Goal: Information Seeking & Learning: Find contact information

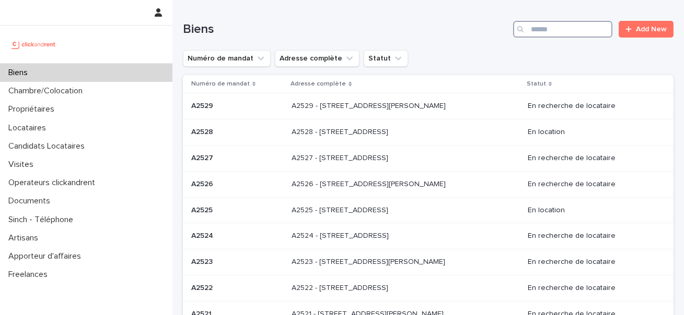
click at [563, 25] on input "Search" at bounding box center [562, 29] width 99 height 17
type input "****"
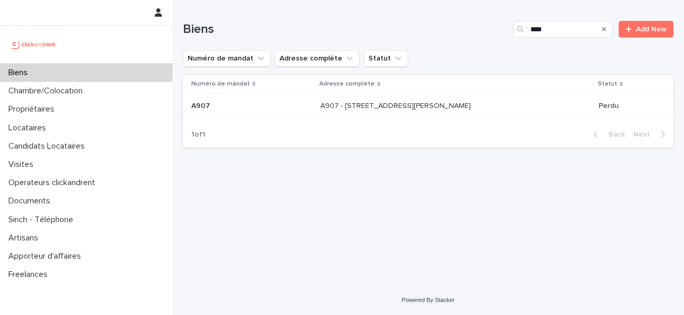
click at [330, 105] on p "A907 - 13, place Georges Braque, Argenteuil 95100" at bounding box center [396, 105] width 152 height 11
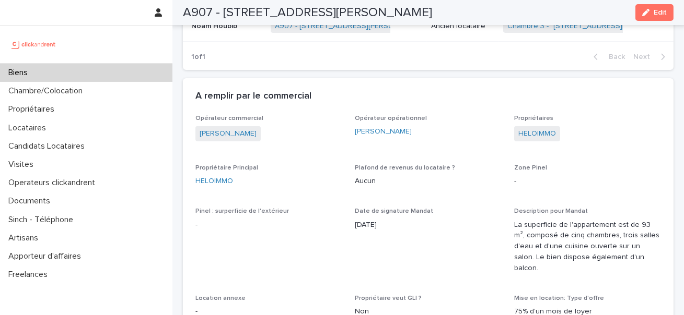
scroll to position [812, 0]
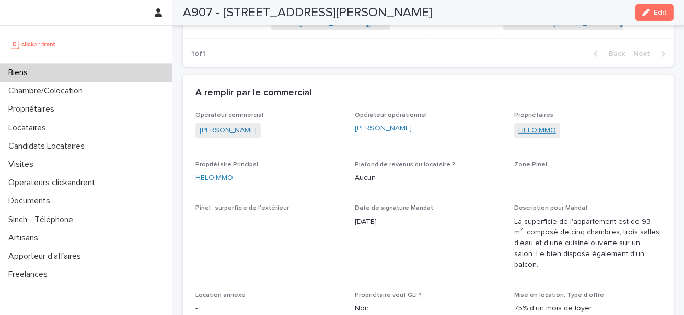
click at [542, 135] on link "HELOIMMO" at bounding box center [537, 130] width 38 height 11
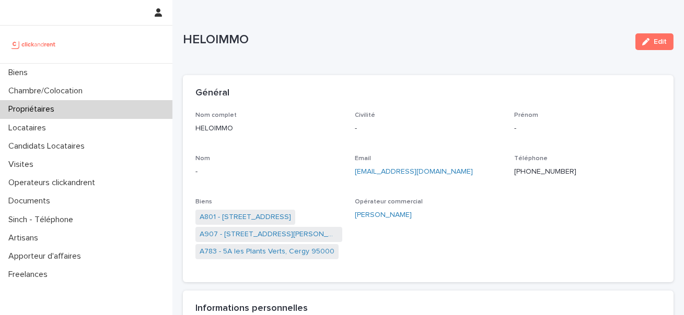
scroll to position [8, 0]
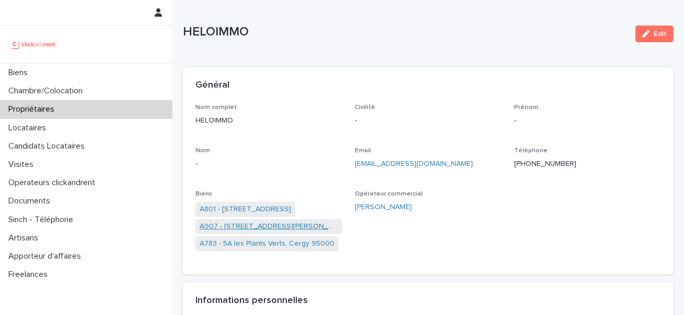
click at [275, 225] on link "A907 - 13, place Georges Braque, Argenteuil 95100" at bounding box center [268, 226] width 138 height 11
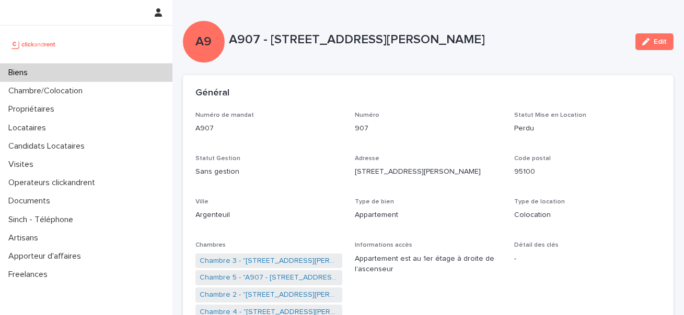
click at [145, 78] on div "Biens" at bounding box center [86, 73] width 172 height 18
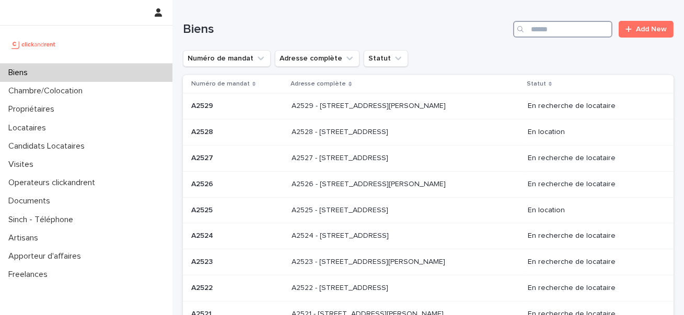
click at [566, 32] on input "Search" at bounding box center [562, 29] width 99 height 17
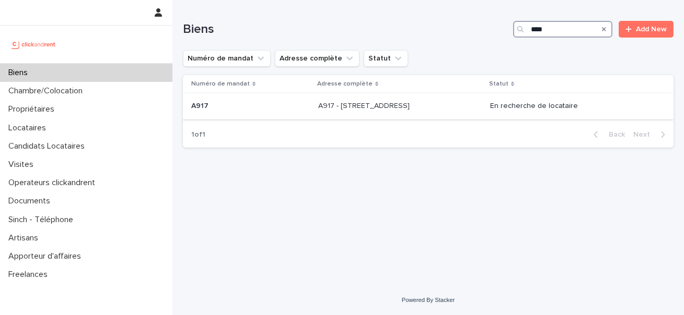
type input "****"
click at [408, 107] on p "A917 - 89 Rue de Crimée, Paris 75019" at bounding box center [364, 105] width 93 height 11
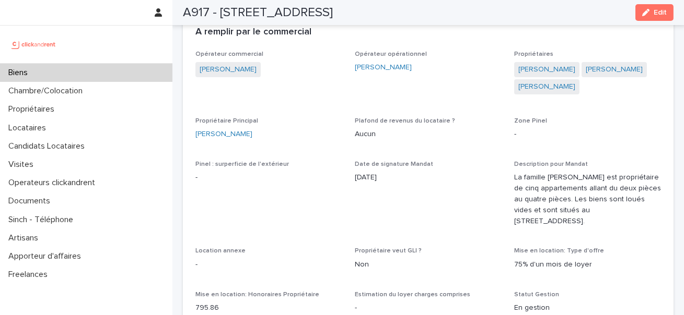
scroll to position [560, 0]
click at [252, 133] on link "Jean-Baptiste Guillaumat" at bounding box center [223, 133] width 57 height 11
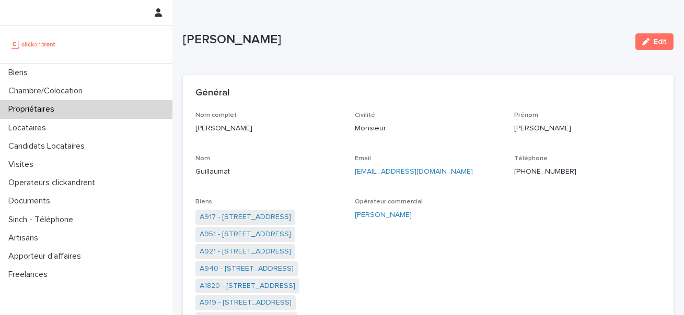
click at [542, 177] on p "+33637904133" at bounding box center [587, 172] width 147 height 11
click at [542, 164] on div "+33637904133" at bounding box center [587, 170] width 147 height 13
click at [542, 166] on div "+33637904133" at bounding box center [587, 170] width 147 height 13
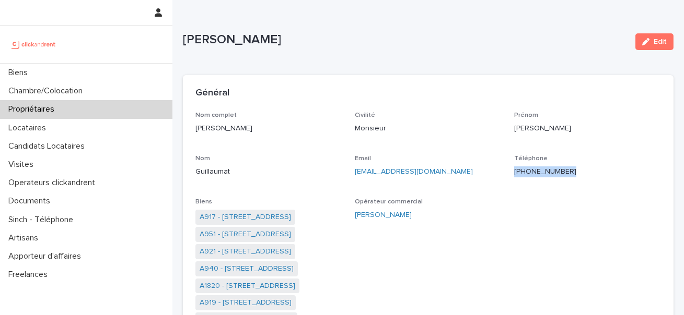
copy p "+33637904133"
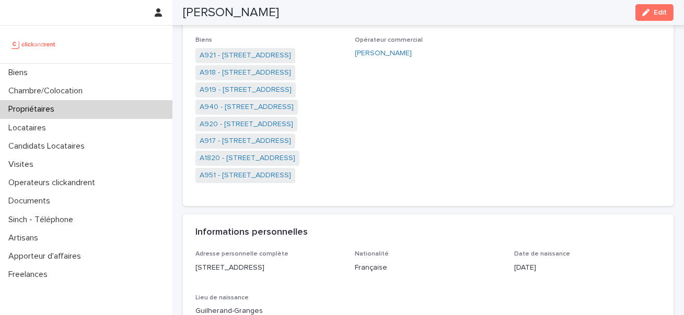
scroll to position [127, 0]
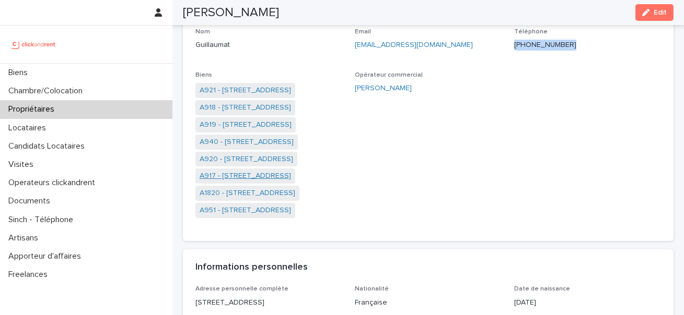
click at [251, 177] on link "A917 - 89 Rue de Crimée, Paris 75019" at bounding box center [244, 176] width 91 height 11
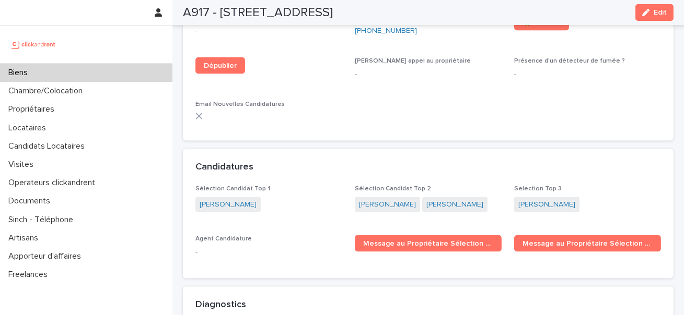
scroll to position [2855, 0]
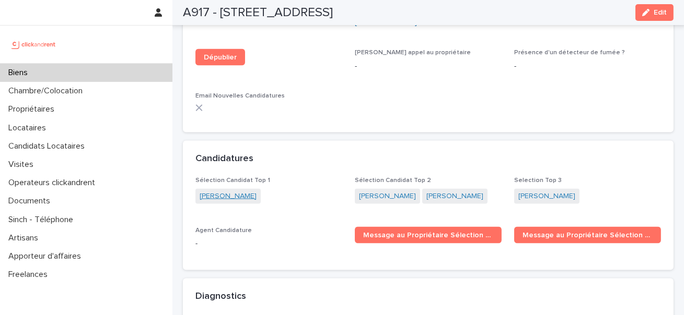
click at [246, 200] on link "Angelina Viguié" at bounding box center [227, 196] width 57 height 11
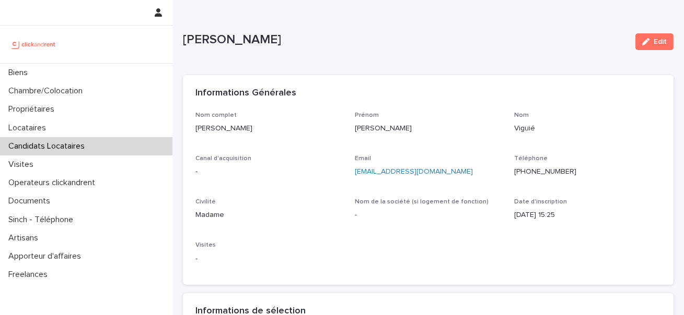
click at [233, 45] on p "Angelina Viguié" at bounding box center [405, 39] width 444 height 15
copy div "Angelina Viguié Edit Sorry, there was an error saving your record. Please try a…"
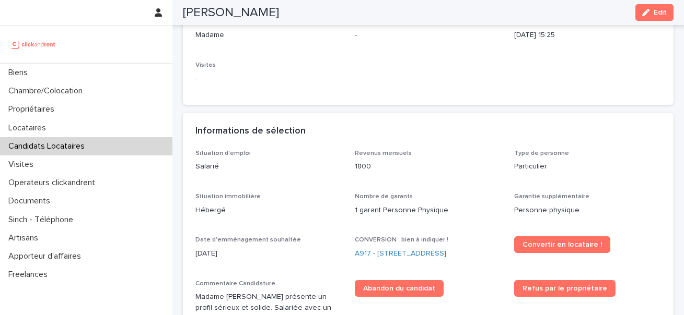
scroll to position [181, 0]
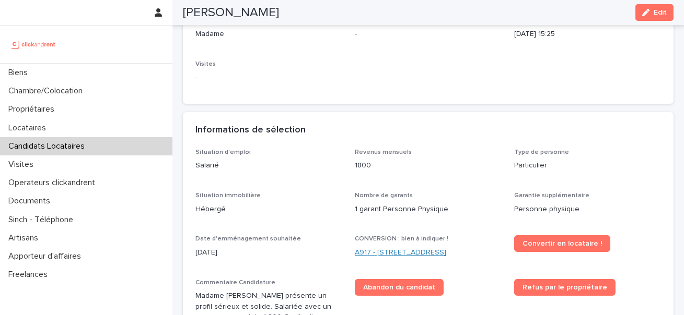
click at [440, 249] on link "A917 - 89 Rue de Crimée, Paris 75019" at bounding box center [400, 253] width 91 height 11
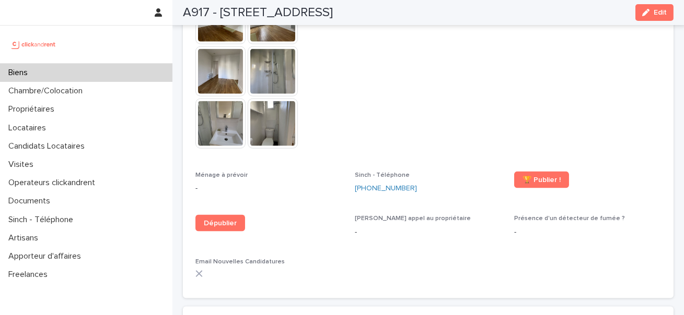
scroll to position [2980, 0]
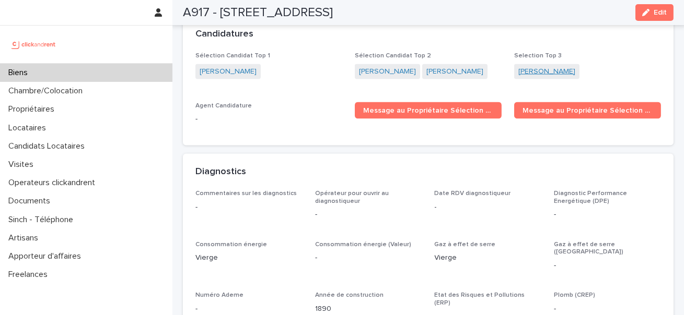
click at [534, 66] on link "Yaël Guilloux" at bounding box center [546, 71] width 57 height 11
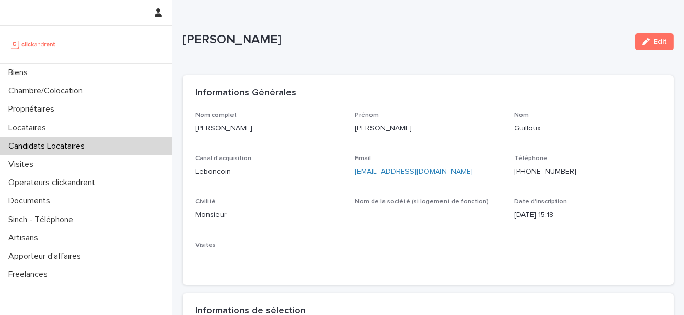
click at [248, 36] on p "Yaël Guilloux" at bounding box center [405, 39] width 444 height 15
click at [245, 41] on p "Yaël Guilloux" at bounding box center [405, 39] width 444 height 15
copy div "Yaël Guilloux Edit Sorry, there was an error saving your record. Please try aga…"
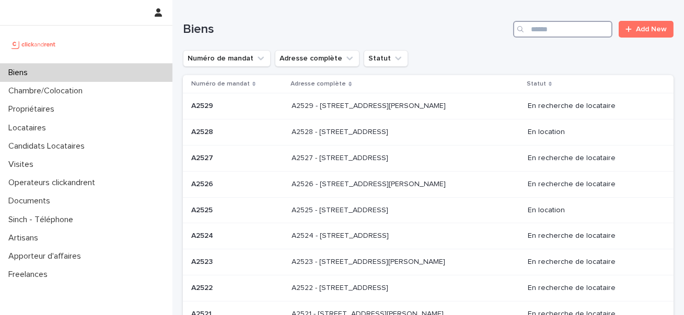
click at [538, 31] on input "Search" at bounding box center [562, 29] width 99 height 17
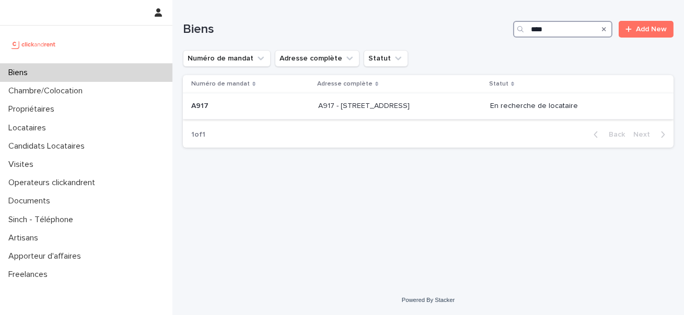
type input "****"
click at [357, 111] on p "A917 - 89 Rue de Crimée, Paris 75019" at bounding box center [364, 105] width 93 height 11
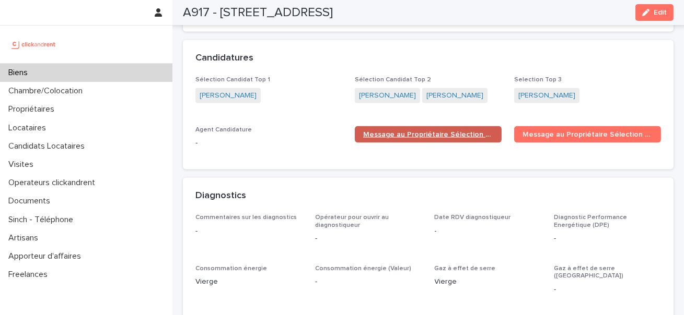
scroll to position [2840, 0]
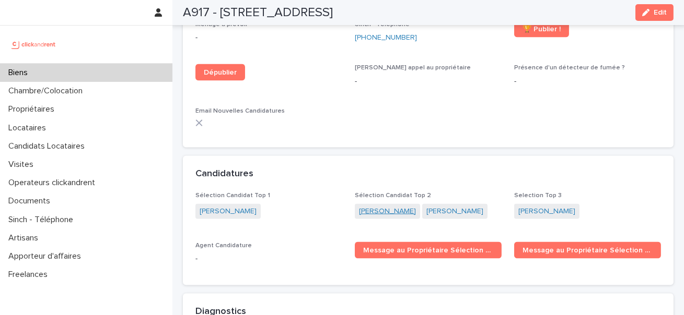
click at [382, 206] on link "Lilou Marionneau" at bounding box center [387, 211] width 57 height 11
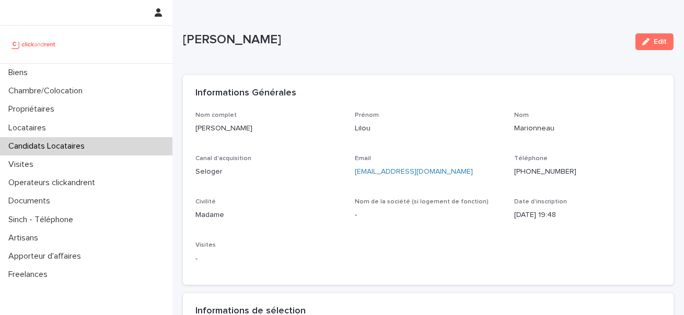
click at [242, 42] on p "Lilou Marionneau" at bounding box center [405, 39] width 444 height 15
copy div "Lilou Marionneau Edit Sorry, there was an error saving your record. Please try …"
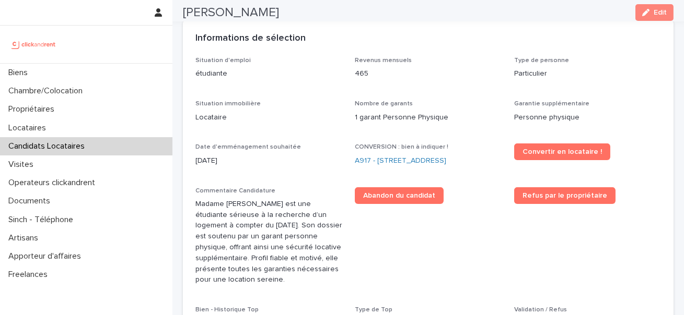
scroll to position [303, 0]
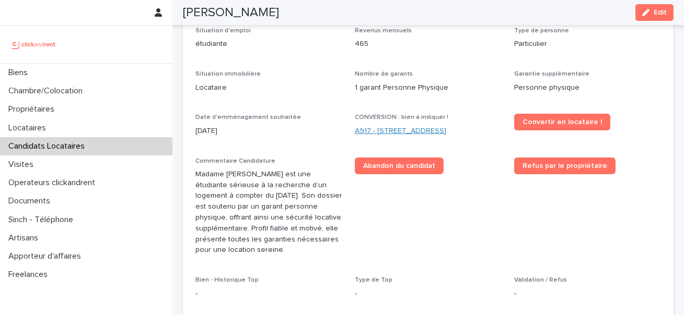
click at [401, 131] on link "A917 - 89 Rue de Crimée, Paris 75019" at bounding box center [400, 131] width 91 height 11
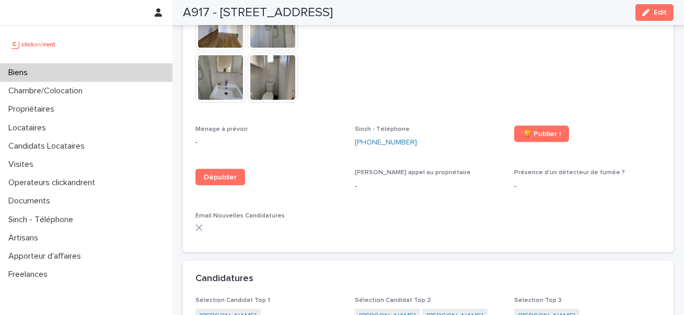
scroll to position [2866, 0]
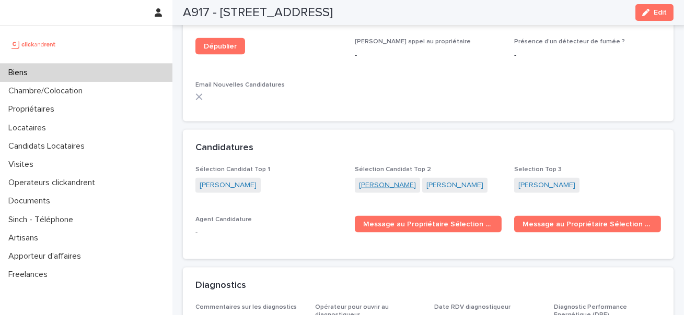
click at [385, 180] on link "Maxime Bardin" at bounding box center [387, 185] width 57 height 11
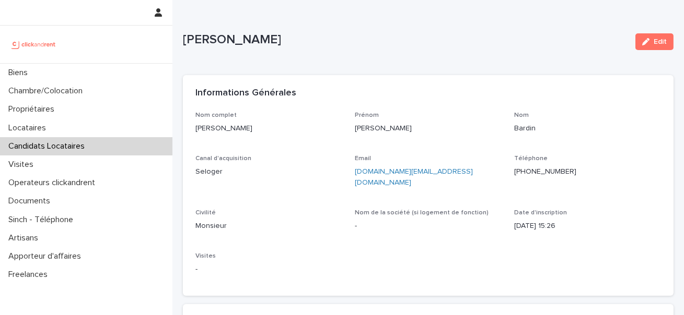
click at [228, 41] on p "Maxime Bardin" at bounding box center [405, 39] width 444 height 15
copy div "Maxime Bardin Edit Sorry, there was an error saving your record. Please try aga…"
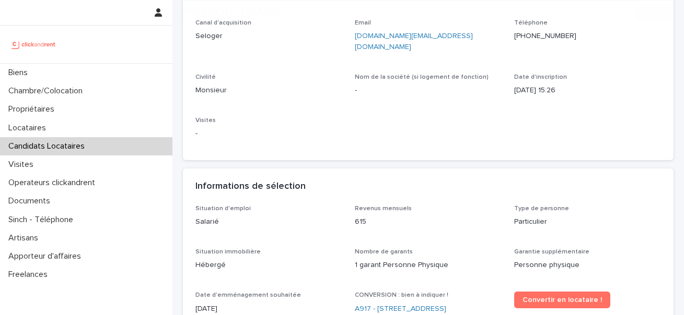
scroll to position [250, 0]
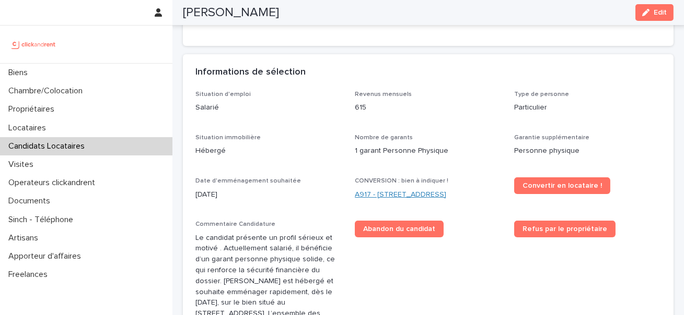
click at [384, 190] on link "A917 - 89 Rue de Crimée, Paris 75019" at bounding box center [400, 195] width 91 height 11
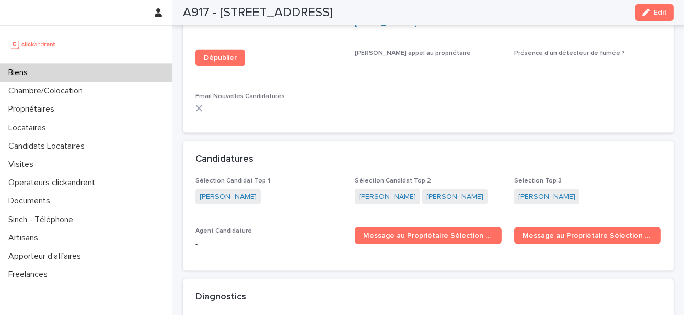
scroll to position [2861, 0]
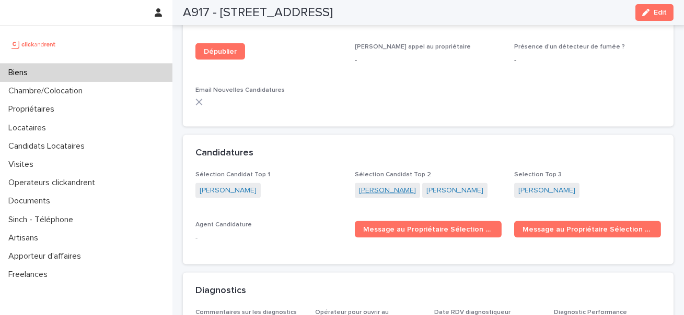
click at [379, 185] on link "Lilou Marionneau" at bounding box center [387, 190] width 57 height 11
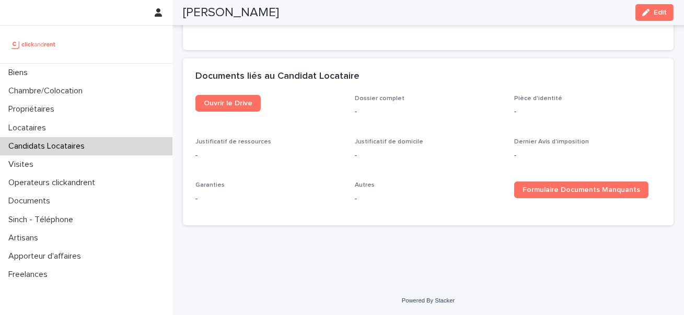
scroll to position [572, 0]
click at [234, 20] on div "Lilou Marionneau Edit" at bounding box center [428, 12] width 490 height 25
click at [234, 4] on div "Lilou Marionneau Edit" at bounding box center [428, 12] width 490 height 25
click at [234, 7] on h2 "Lilou Marionneau" at bounding box center [231, 12] width 96 height 15
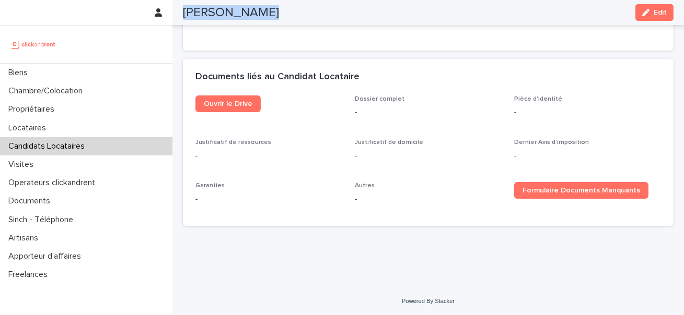
click at [234, 7] on h2 "Lilou Marionneau" at bounding box center [231, 12] width 96 height 15
click at [233, 8] on h2 "Lilou Marionneau" at bounding box center [231, 12] width 96 height 15
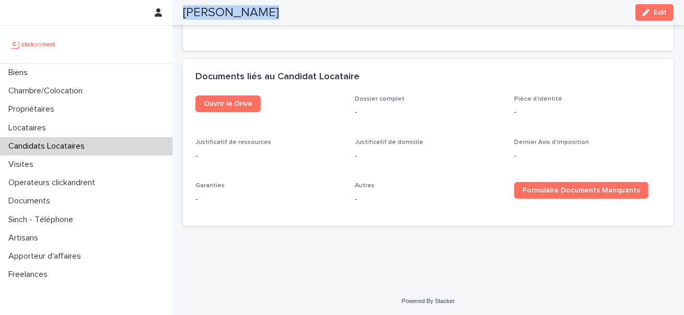
click at [233, 8] on h2 "Lilou Marionneau" at bounding box center [231, 12] width 96 height 15
copy div "Lilou Marionneau Edit"
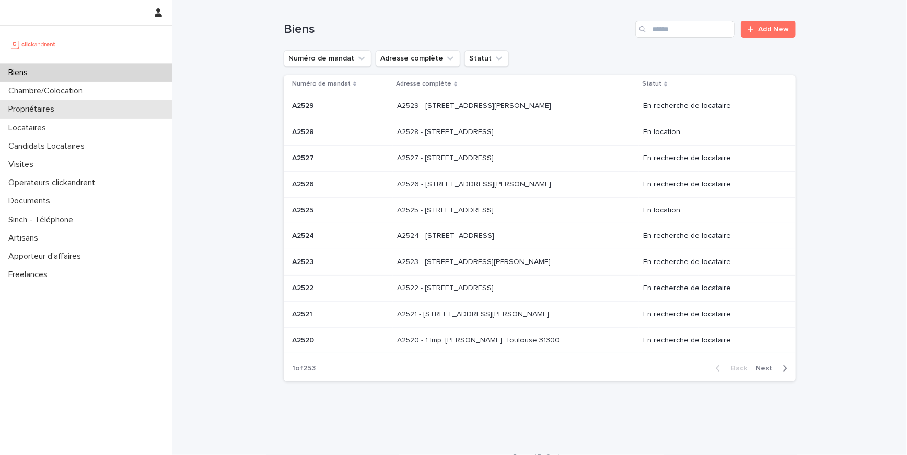
click at [64, 114] on div "Propriétaires" at bounding box center [86, 109] width 172 height 18
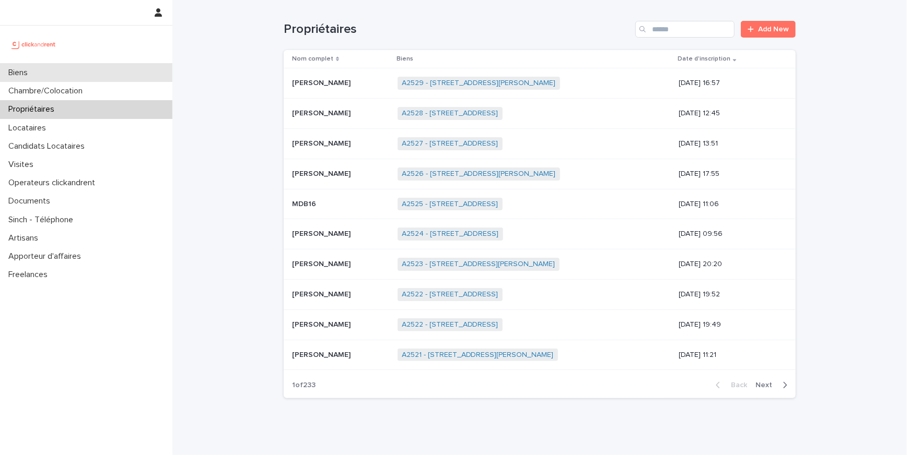
click at [120, 70] on div "Biens" at bounding box center [86, 73] width 172 height 18
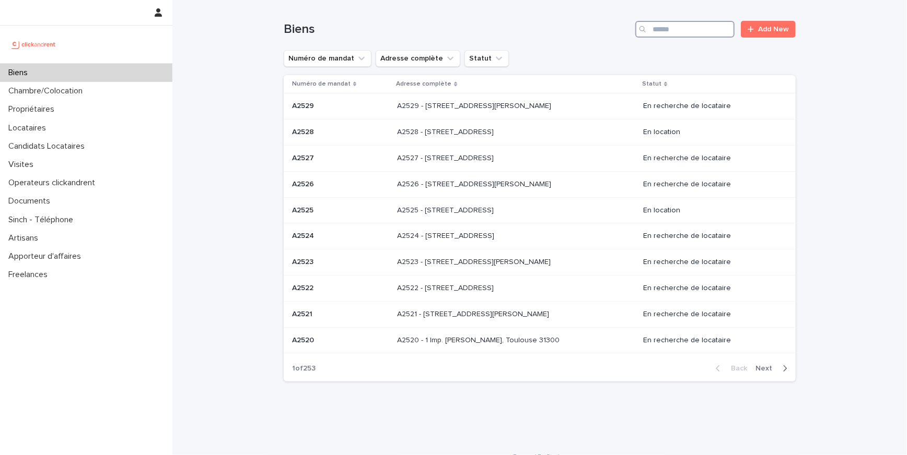
click at [683, 30] on input "Search" at bounding box center [684, 29] width 99 height 17
drag, startPoint x: 667, startPoint y: 28, endPoint x: 645, endPoint y: 28, distance: 21.9
click at [645, 28] on div "Search" at bounding box center [684, 29] width 99 height 17
click at [654, 29] on input "Search" at bounding box center [684, 29] width 99 height 17
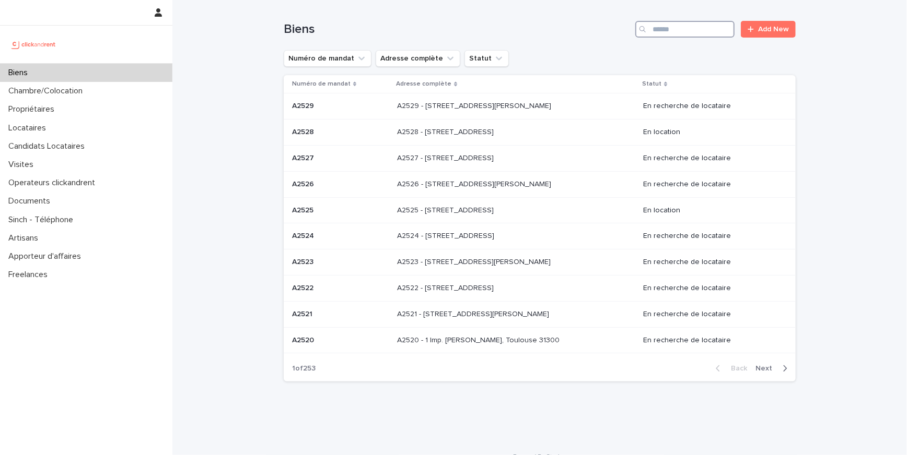
click at [654, 29] on input "Search" at bounding box center [684, 29] width 99 height 17
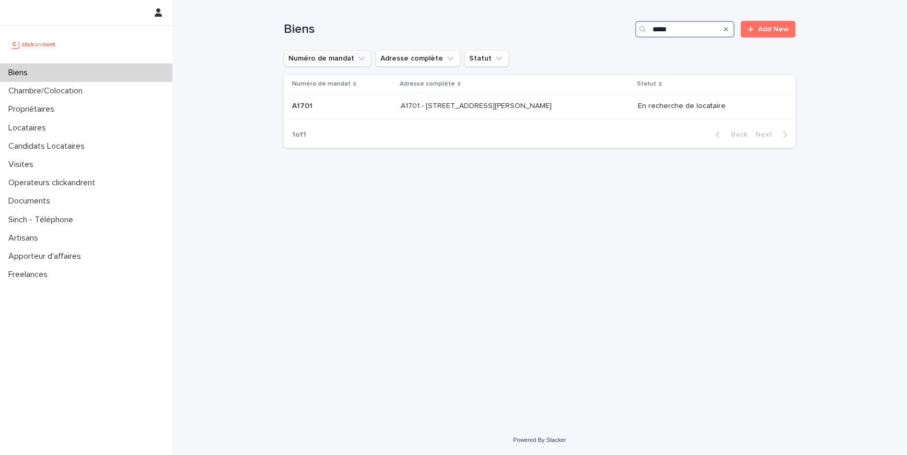
type input "*****"
click at [363, 95] on td "A1701 A1701" at bounding box center [340, 106] width 113 height 26
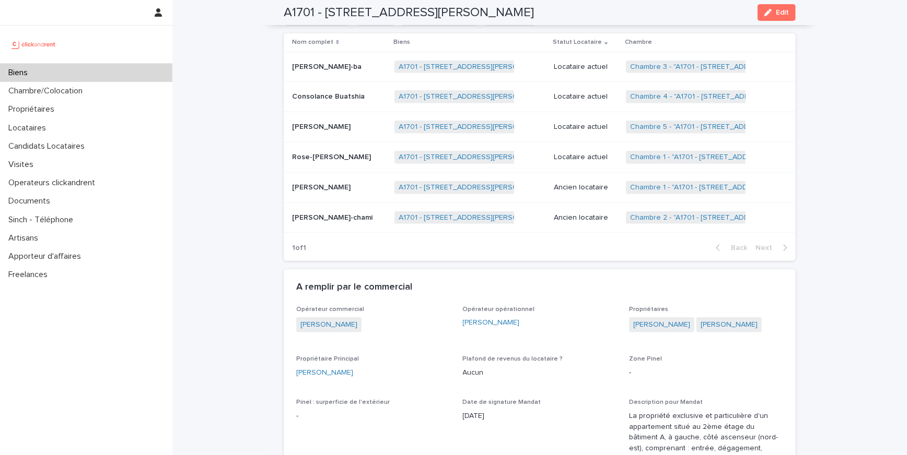
scroll to position [633, 0]
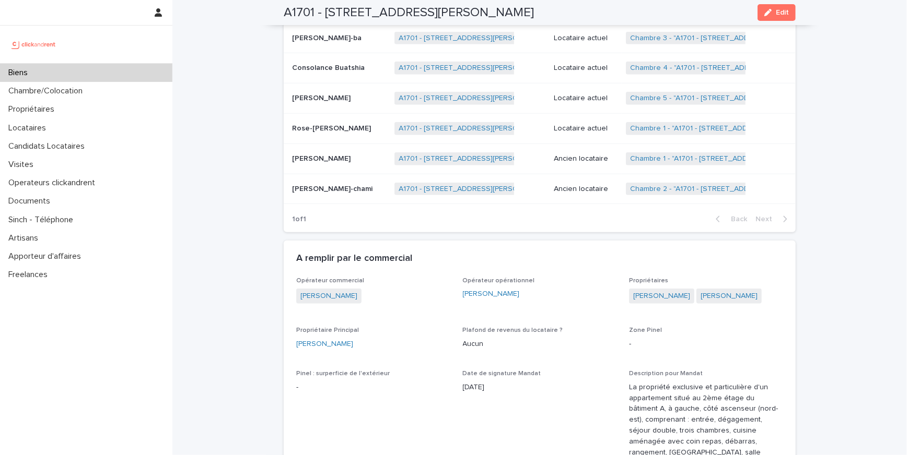
click at [488, 389] on p "2/8/2024" at bounding box center [540, 387] width 154 height 11
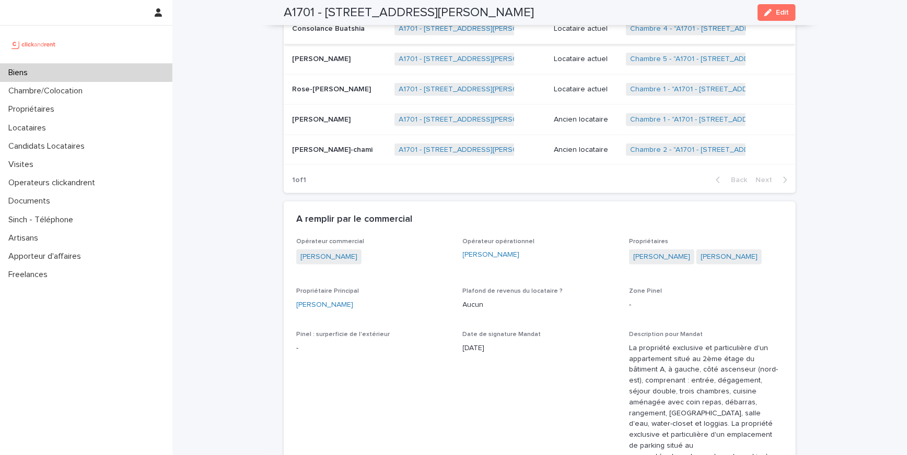
click at [645, 347] on p "La propriété exclusive et particulière d'un appartement situé au 2ème étage du …" at bounding box center [706, 403] width 154 height 120
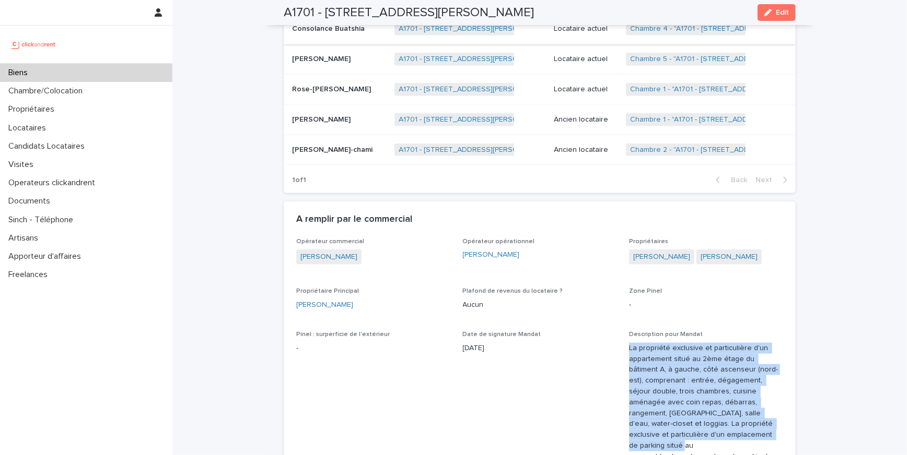
click at [645, 347] on p "La propriété exclusive et particulière d'un appartement situé au 2ème étage du …" at bounding box center [706, 403] width 154 height 120
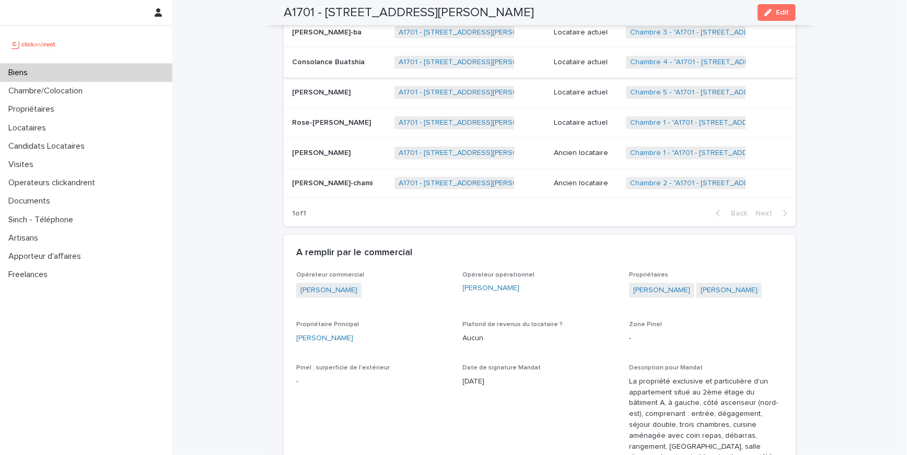
click at [478, 380] on p "2/8/2024" at bounding box center [540, 382] width 154 height 11
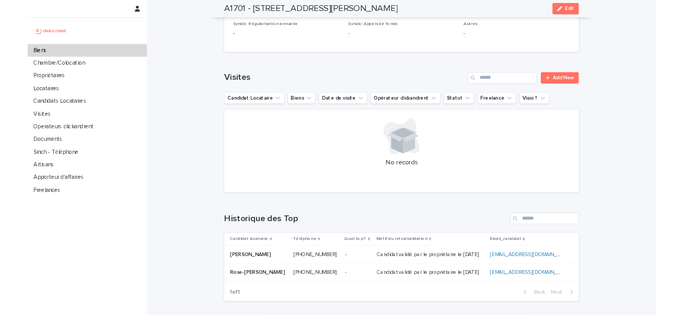
scroll to position [4019, 0]
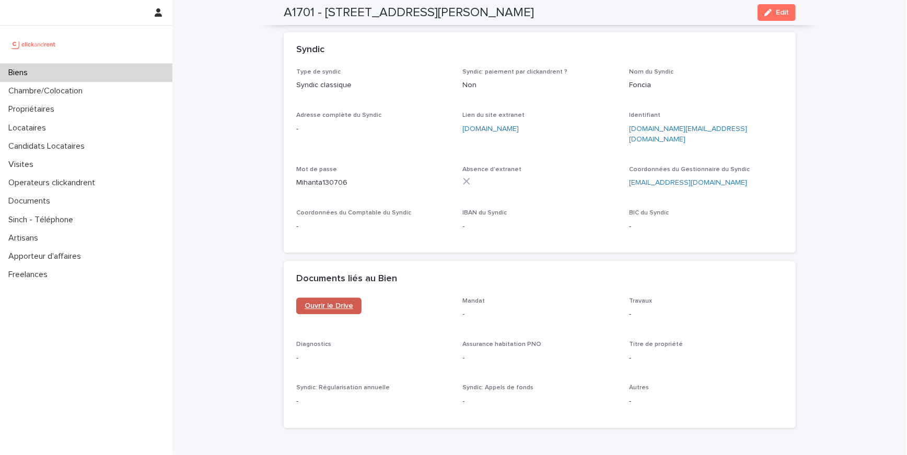
click at [356, 298] on link "Ouvrir le Drive" at bounding box center [328, 306] width 65 height 17
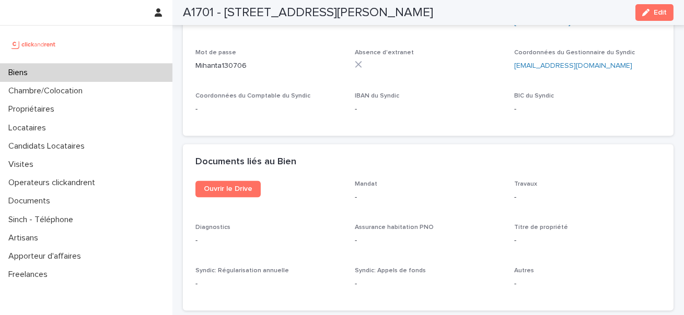
scroll to position [4180, 0]
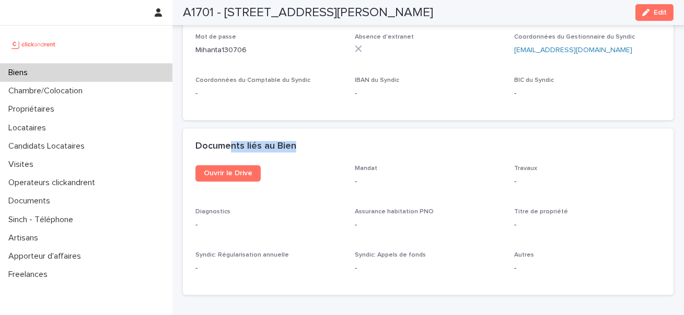
drag, startPoint x: 230, startPoint y: 92, endPoint x: 293, endPoint y: 92, distance: 63.2
click at [293, 141] on h2 "Documents liés au Bien" at bounding box center [245, 146] width 101 height 11
click at [272, 141] on h2 "Documents liés au Bien" at bounding box center [245, 146] width 101 height 11
click at [237, 141] on h2 "Documents liés au Bien" at bounding box center [245, 146] width 101 height 11
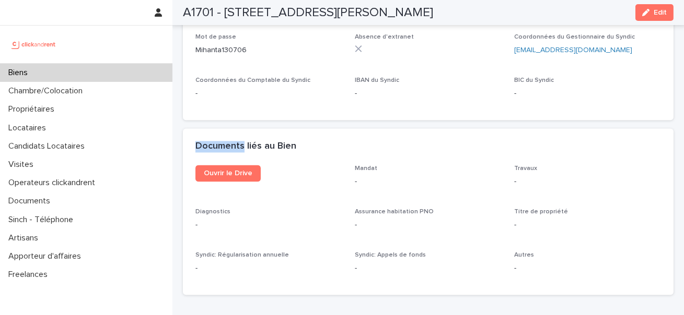
click at [237, 141] on h2 "Documents liés au Bien" at bounding box center [245, 146] width 101 height 11
click at [242, 170] on span "Ouvrir le Drive" at bounding box center [228, 173] width 49 height 7
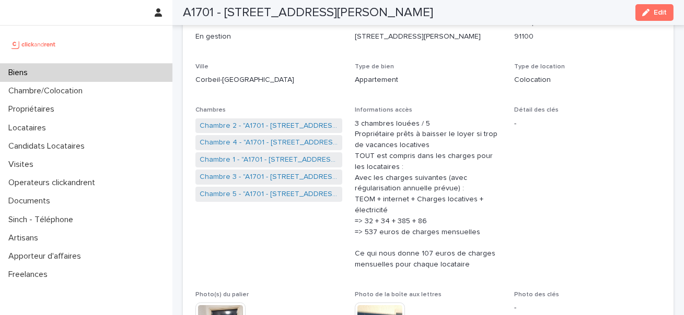
scroll to position [91, 0]
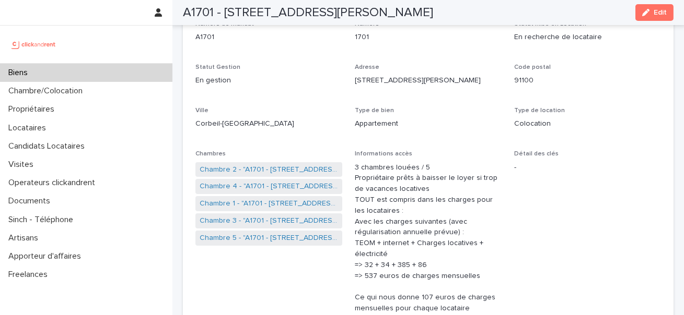
click at [441, 196] on p "3 chambres louées / 5 Propriétaire prêts à baisser le loyer si trop de vacances…" at bounding box center [428, 238] width 147 height 152
click at [202, 15] on h2 "A1701 - 7 bis boulevard Georges Michel, Corbeil-Essonnes 91100" at bounding box center [308, 12] width 250 height 15
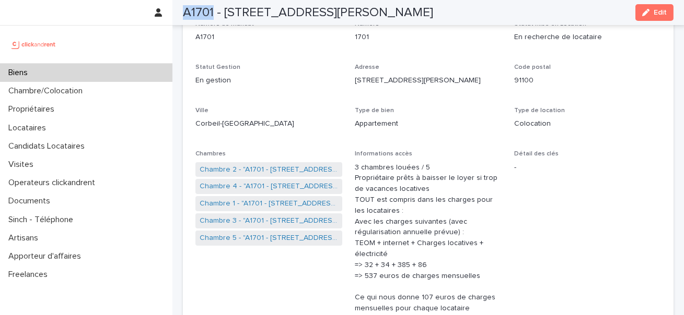
click at [202, 15] on h2 "A1701 - 7 bis boulevard Georges Michel, Corbeil-Essonnes 91100" at bounding box center [308, 12] width 250 height 15
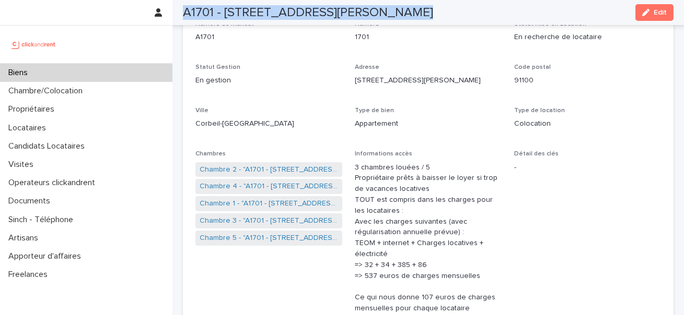
click at [202, 15] on h2 "A1701 - 7 bis boulevard Georges Michel, Corbeil-Essonnes 91100" at bounding box center [308, 12] width 250 height 15
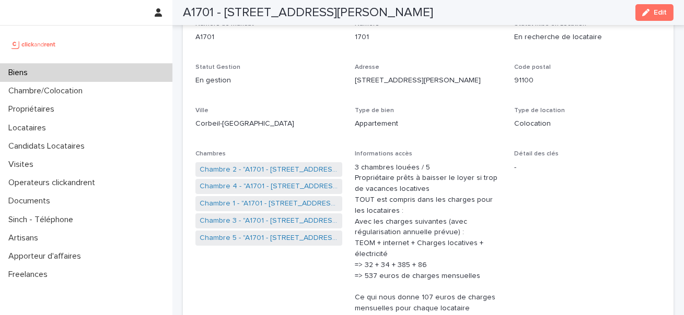
click at [211, 14] on h2 "A1701 - 7 bis boulevard Georges Michel, Corbeil-Essonnes 91100" at bounding box center [308, 12] width 250 height 15
drag, startPoint x: 214, startPoint y: 12, endPoint x: 174, endPoint y: 12, distance: 40.2
click at [174, 12] on div "A1701 - 7 bis boulevard Georges Michel, Corbeil-Essonnes 91100 Edit" at bounding box center [428, 12] width 540 height 25
copy h2 "A1701"
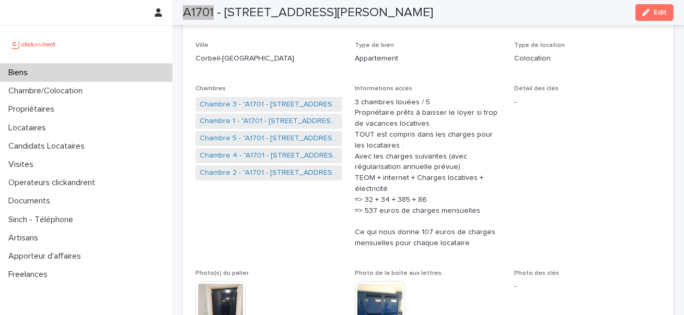
scroll to position [0, 0]
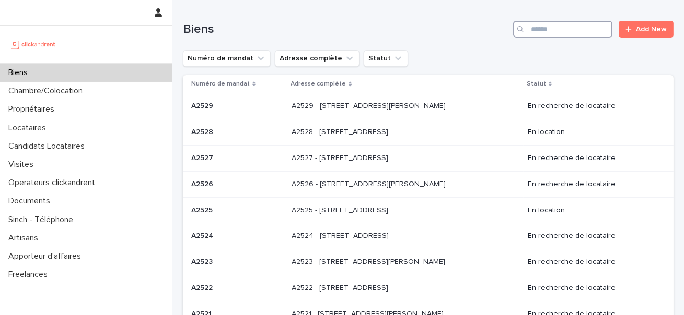
click at [538, 34] on input "Search" at bounding box center [562, 29] width 99 height 17
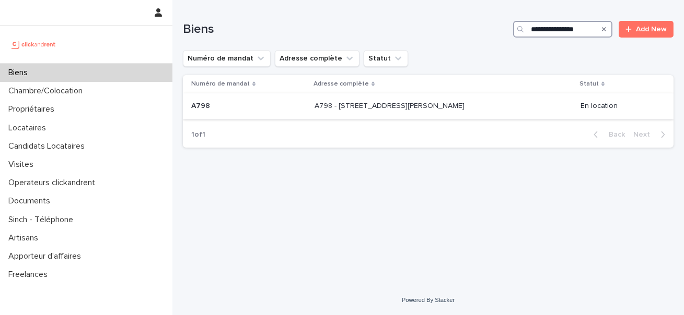
type input "**********"
click at [367, 110] on p "A798 - [STREET_ADDRESS][PERSON_NAME]" at bounding box center [390, 105] width 152 height 11
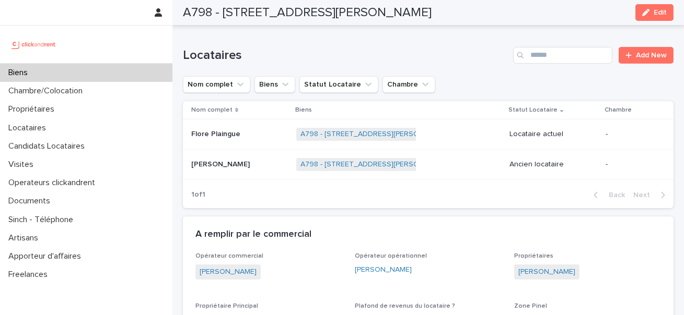
scroll to position [454, 0]
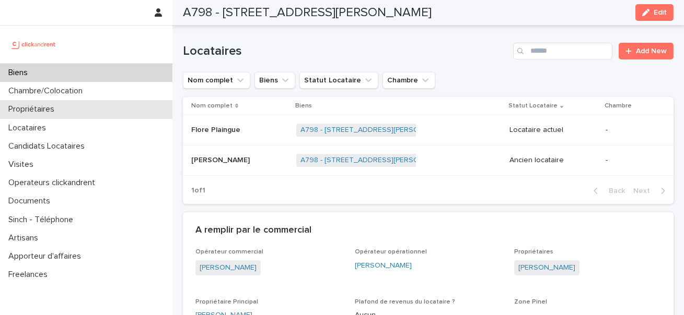
click at [61, 106] on p "Propriétaires" at bounding box center [33, 109] width 58 height 10
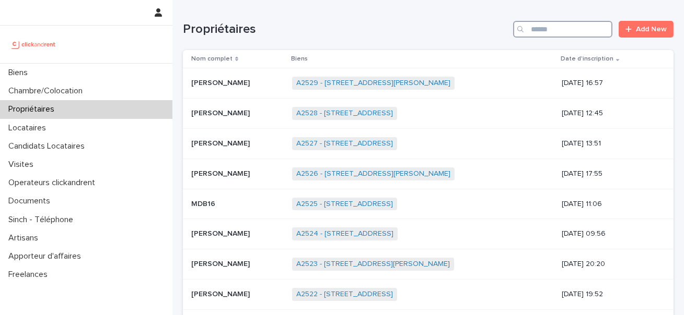
click at [552, 28] on input "Search" at bounding box center [562, 29] width 99 height 17
paste input "**********"
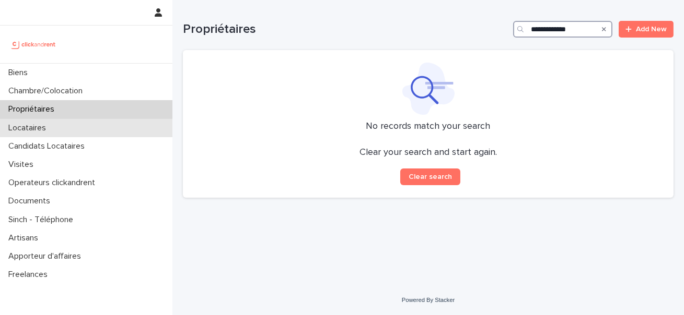
type input "**********"
click at [74, 127] on div "Locataires" at bounding box center [86, 128] width 172 height 18
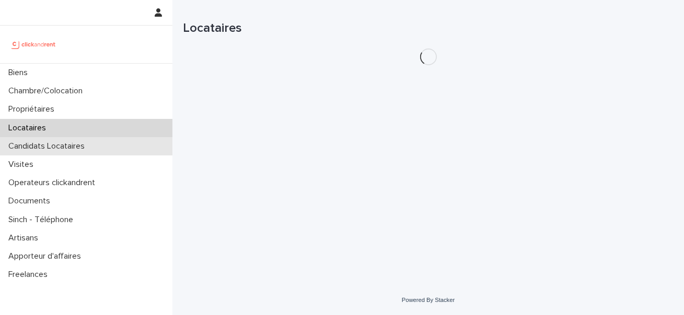
click at [69, 155] on div "Candidats Locataires" at bounding box center [86, 146] width 172 height 18
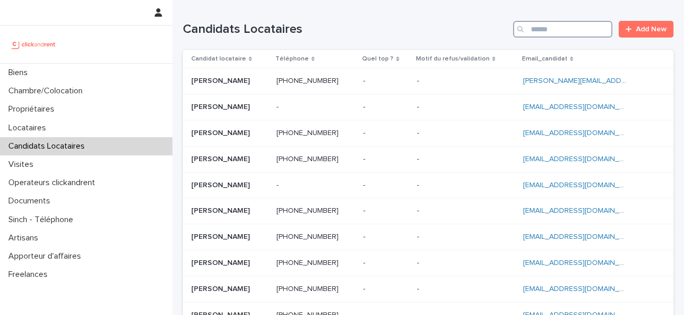
click at [559, 28] on input "Search" at bounding box center [562, 29] width 99 height 17
paste input "**********"
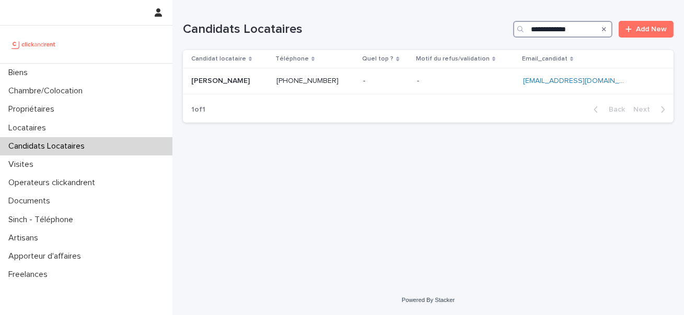
type input "**********"
click at [175, 72] on div "**********" at bounding box center [427, 143] width 511 height 286
click at [191, 75] on p "[PERSON_NAME]" at bounding box center [221, 80] width 61 height 11
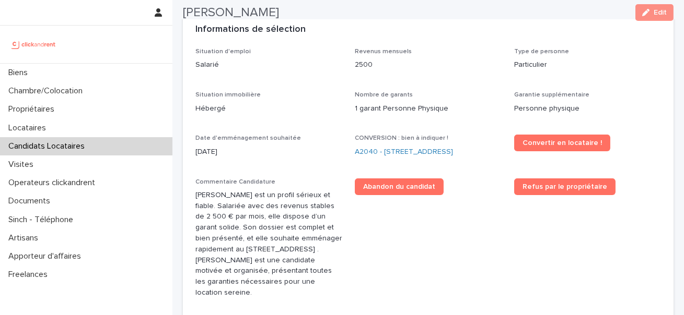
scroll to position [342, 0]
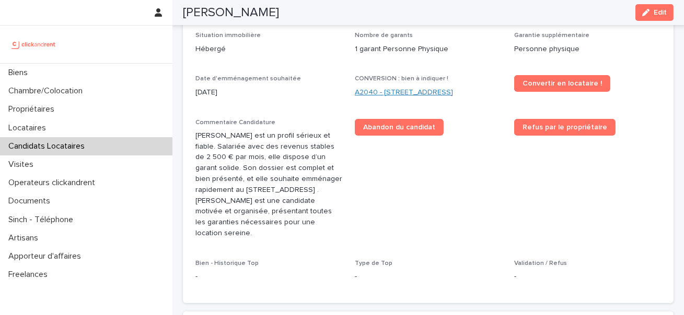
click at [448, 94] on link "A2040 - [STREET_ADDRESS]" at bounding box center [404, 92] width 98 height 11
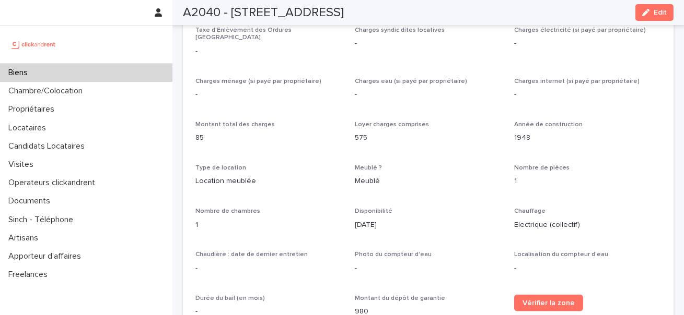
scroll to position [886, 0]
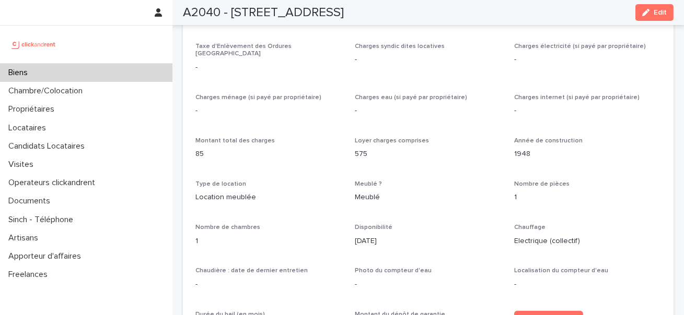
click at [355, 236] on p "[DATE]" at bounding box center [428, 241] width 147 height 11
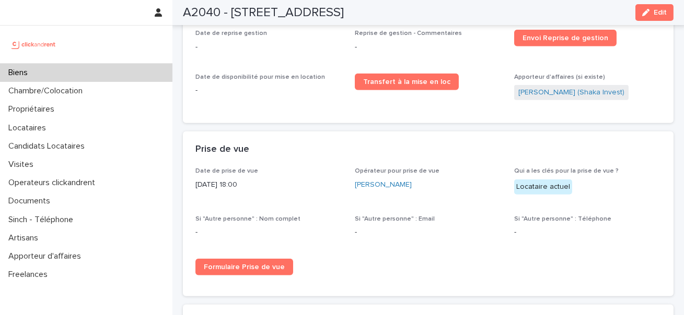
scroll to position [1473, 0]
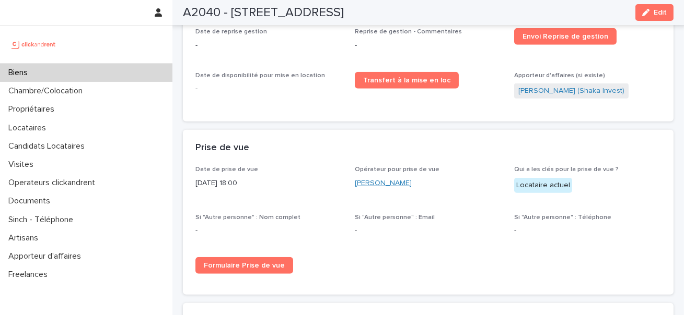
drag, startPoint x: 379, startPoint y: 186, endPoint x: 356, endPoint y: 172, distance: 27.1
click at [356, 172] on div "Opérateur pour prise de vue [PERSON_NAME]" at bounding box center [428, 181] width 147 height 31
drag, startPoint x: 354, startPoint y: 164, endPoint x: 437, endPoint y: 164, distance: 82.5
click at [437, 166] on div "Date de prise de vue [DATE] 18:00 Opérateur pour prise de vue [PERSON_NAME] Qui…" at bounding box center [427, 224] width 465 height 116
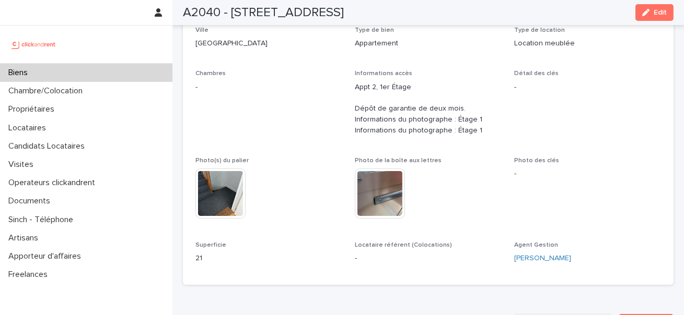
scroll to position [0, 0]
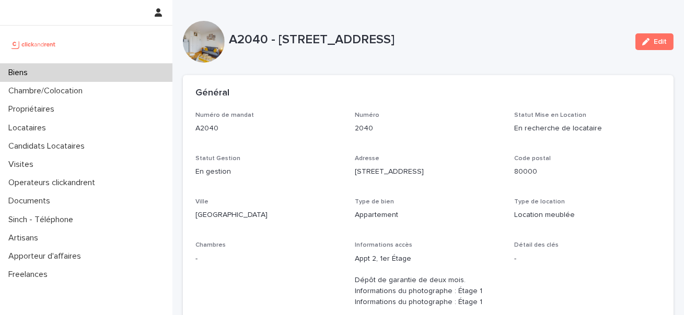
drag, startPoint x: 277, startPoint y: 34, endPoint x: 531, endPoint y: 37, distance: 253.8
click at [531, 37] on p "A2040 - [STREET_ADDRESS]" at bounding box center [428, 39] width 398 height 15
copy p "[STREET_ADDRESS]"
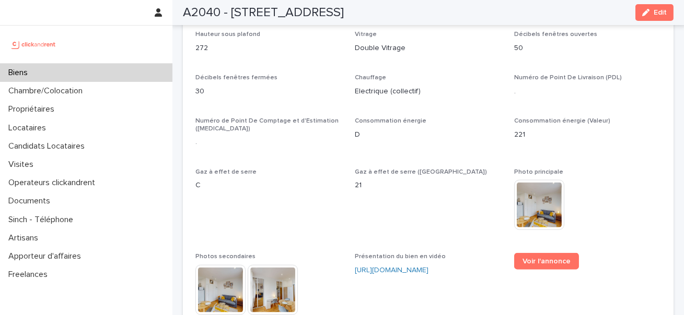
scroll to position [2530, 0]
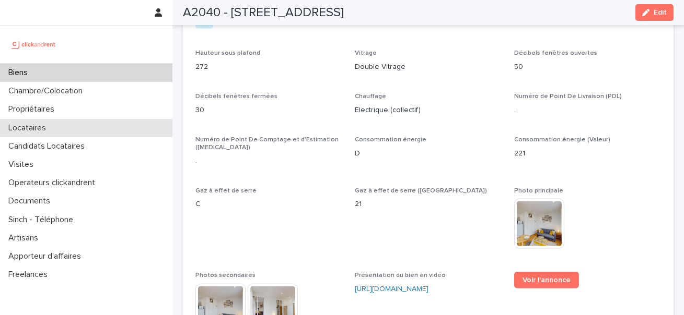
click at [46, 124] on p "Locataires" at bounding box center [29, 128] width 50 height 10
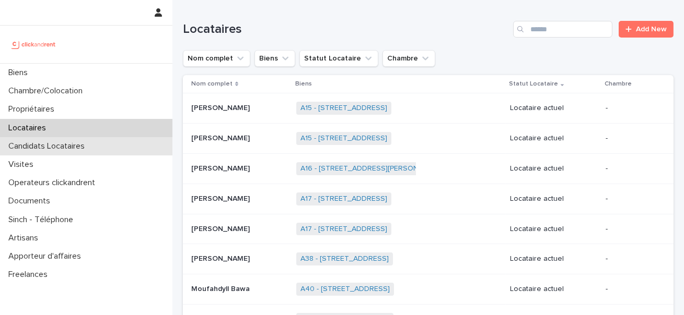
click at [88, 144] on p "Candidats Locataires" at bounding box center [48, 147] width 89 height 10
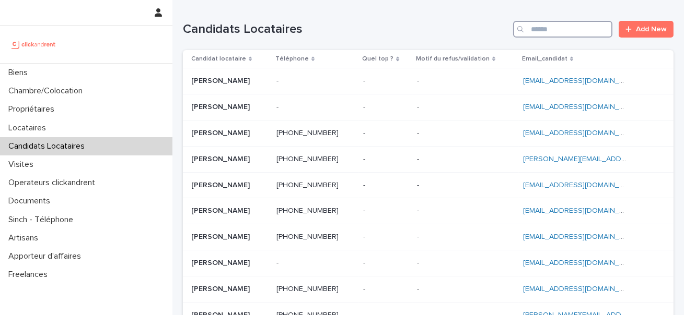
click at [545, 21] on input "Search" at bounding box center [562, 29] width 99 height 17
paste input "**********"
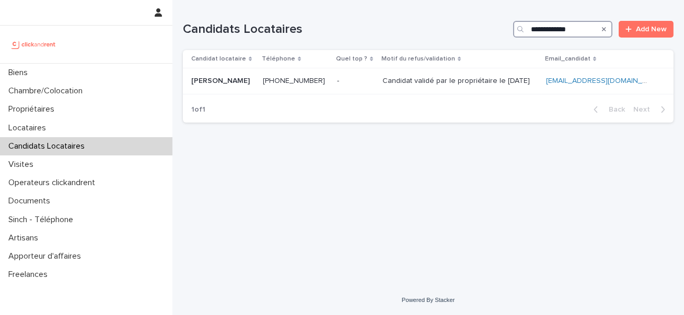
type input "**********"
click at [206, 81] on p "[PERSON_NAME]" at bounding box center [221, 80] width 61 height 11
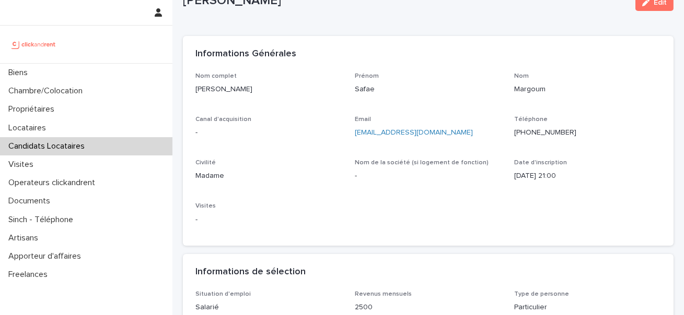
scroll to position [41, 0]
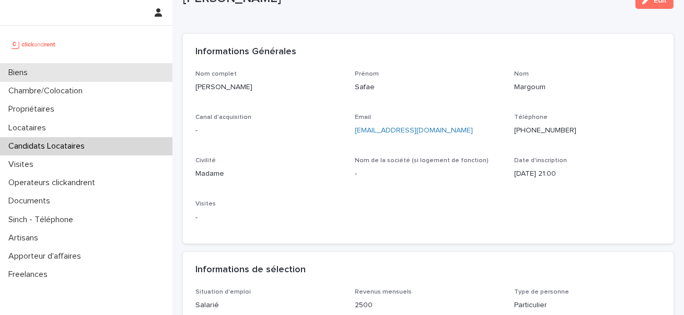
click at [111, 67] on div "Biens" at bounding box center [86, 73] width 172 height 18
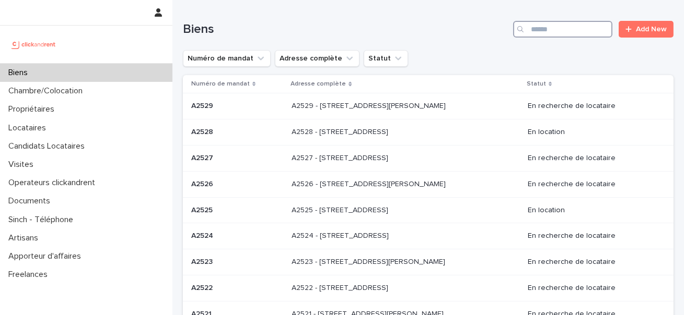
click at [536, 30] on input "Search" at bounding box center [562, 29] width 99 height 17
type input "******"
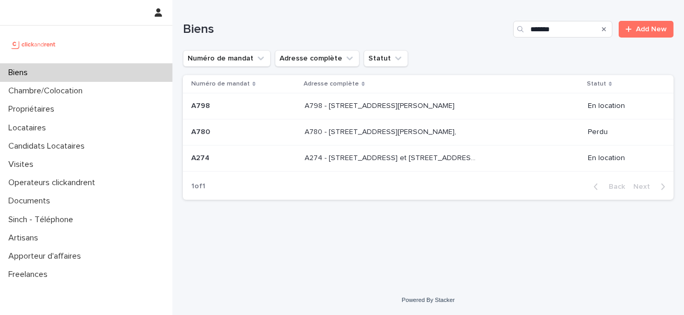
click at [391, 97] on td "A798 - [STREET_ADDRESS][PERSON_NAME] 95100 A798 - [STREET_ADDRESS][PERSON_NAME]" at bounding box center [441, 106] width 283 height 26
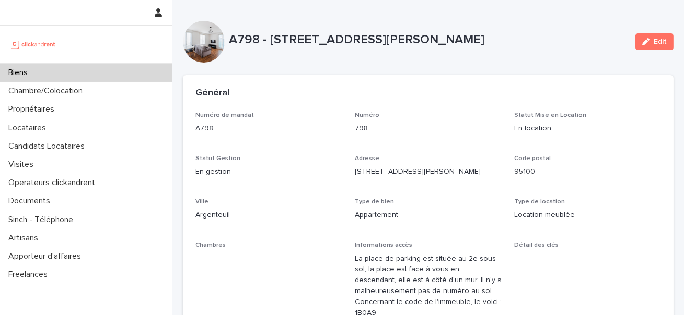
drag, startPoint x: 271, startPoint y: 37, endPoint x: 521, endPoint y: 36, distance: 250.7
click at [521, 36] on p "A798 - [STREET_ADDRESS][PERSON_NAME]" at bounding box center [428, 39] width 398 height 15
copy p "[STREET_ADDRESS][PERSON_NAME]"
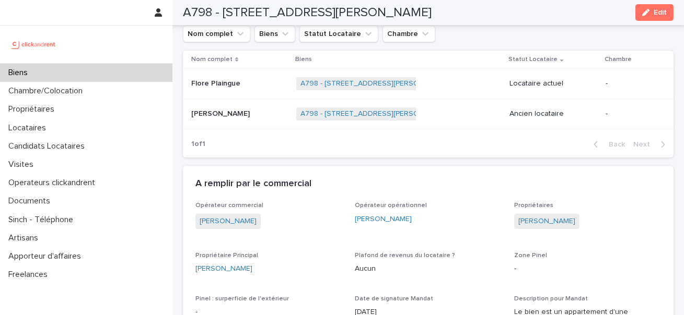
scroll to position [499, 0]
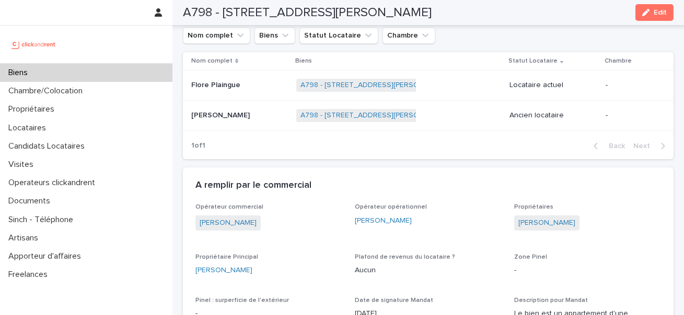
drag, startPoint x: 184, startPoint y: 12, endPoint x: 479, endPoint y: 22, distance: 295.7
click at [479, 22] on div "A798 - [STREET_ADDRESS][PERSON_NAME]" at bounding box center [428, 12] width 490 height 25
copy h2 "A798 - [STREET_ADDRESS][PERSON_NAME]"
click at [205, 88] on p "Flore Plaingue" at bounding box center [216, 84] width 51 height 11
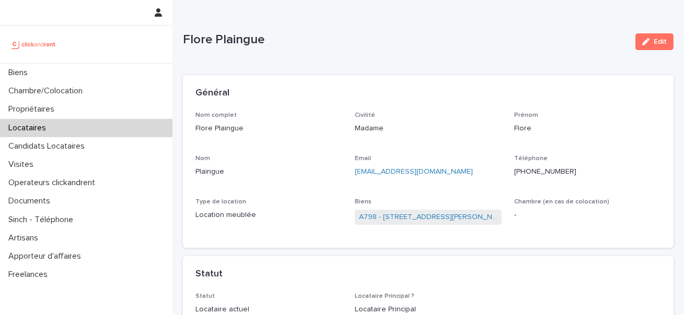
click at [216, 132] on p "Flore Plaingue" at bounding box center [268, 128] width 147 height 11
copy p "Flore Plaingue"
click at [544, 171] on p "[PHONE_NUMBER]" at bounding box center [587, 172] width 147 height 11
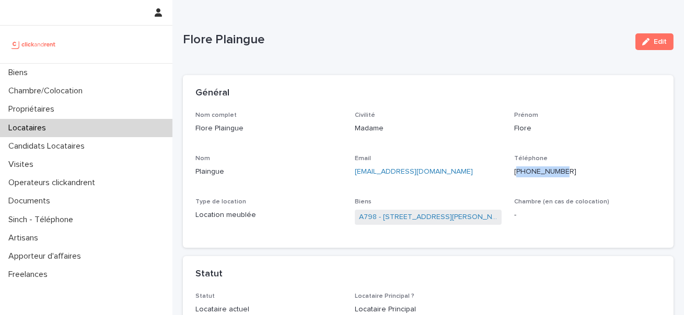
click at [544, 171] on p "[PHONE_NUMBER]" at bounding box center [587, 172] width 147 height 11
copy p "[PHONE_NUMBER]"
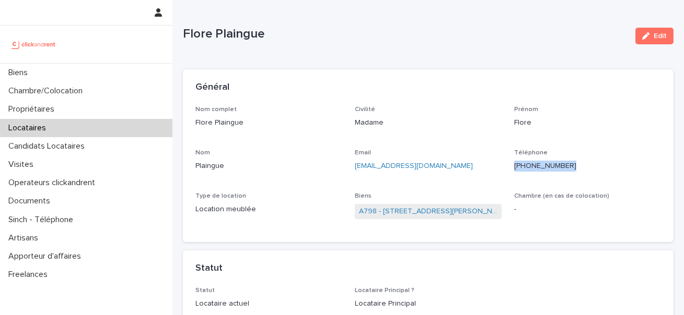
scroll to position [7, 0]
